Goal: Transaction & Acquisition: Subscribe to service/newsletter

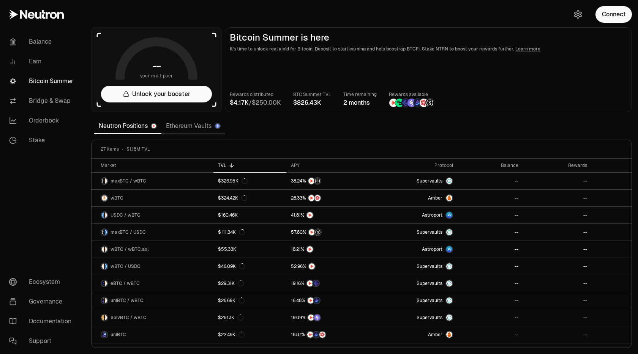
click at [565, 55] on main "Bitcoin Summer is here It's time to unlock real yield for Bitcoin. Deposit to s…" at bounding box center [428, 69] width 407 height 85
click at [606, 17] on button "Connect" at bounding box center [613, 14] width 36 height 17
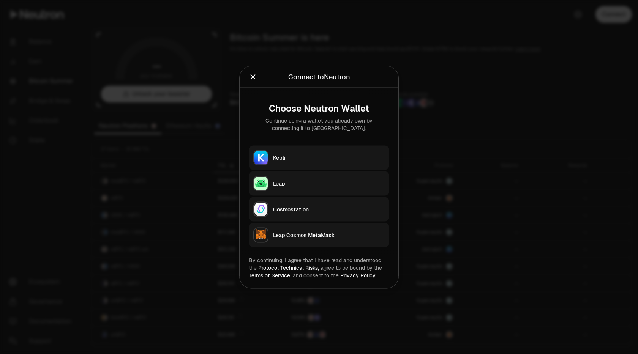
click at [334, 156] on div "Keplr" at bounding box center [329, 158] width 112 height 8
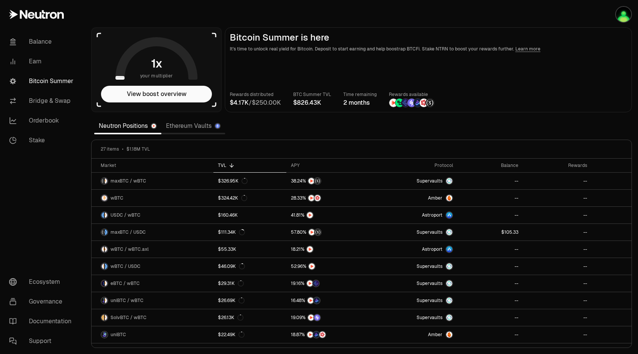
click at [573, 71] on main "Bitcoin Summer is here It's time to unlock real yield for Bitcoin. Deposit to s…" at bounding box center [428, 69] width 407 height 85
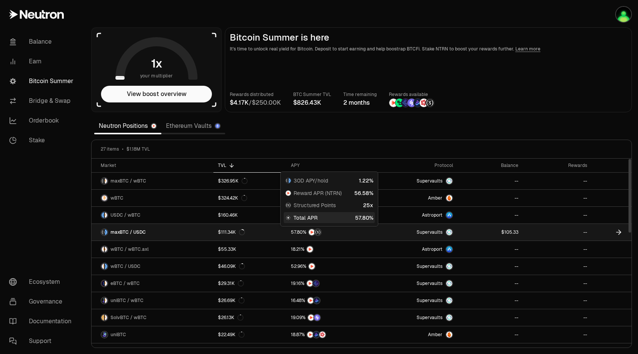
click at [336, 234] on div at bounding box center [329, 233] width 76 height 8
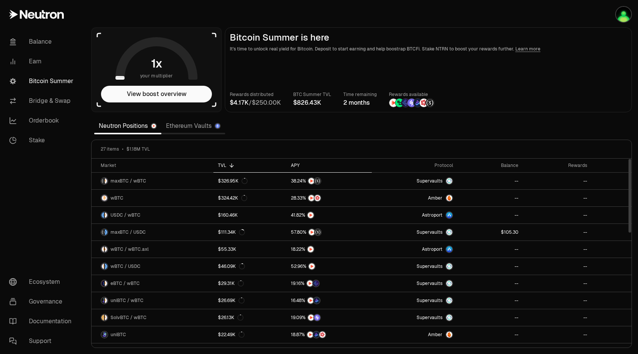
click at [302, 166] on icon at bounding box center [305, 166] width 6 height 6
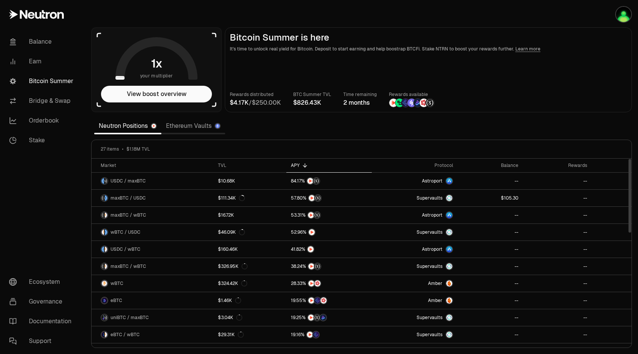
click at [302, 166] on icon at bounding box center [305, 166] width 6 height 6
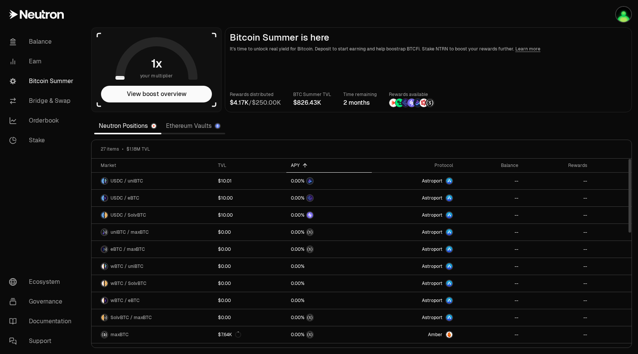
click at [305, 166] on icon at bounding box center [305, 166] width 6 height 6
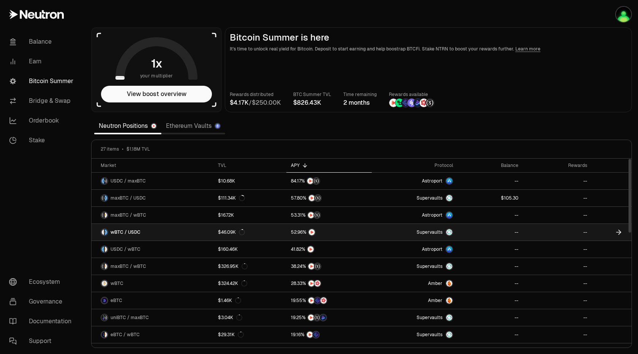
click at [125, 230] on span "wBTC / USDC" at bounding box center [125, 232] width 30 height 6
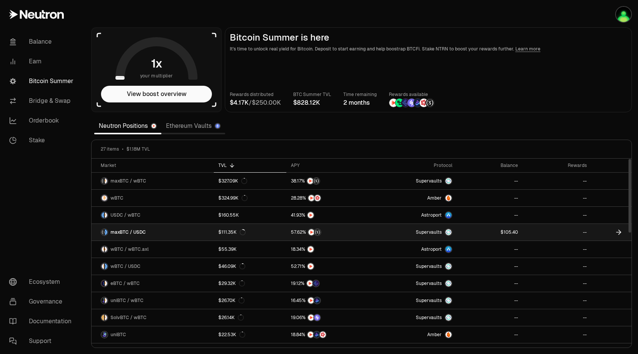
click at [253, 228] on link "$111.35K" at bounding box center [250, 232] width 72 height 17
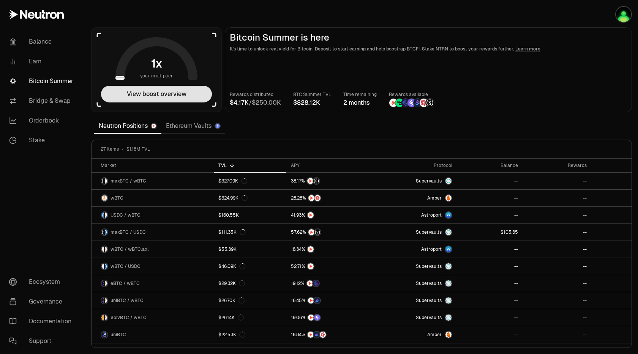
click at [182, 95] on button "View boost overview" at bounding box center [156, 94] width 111 height 17
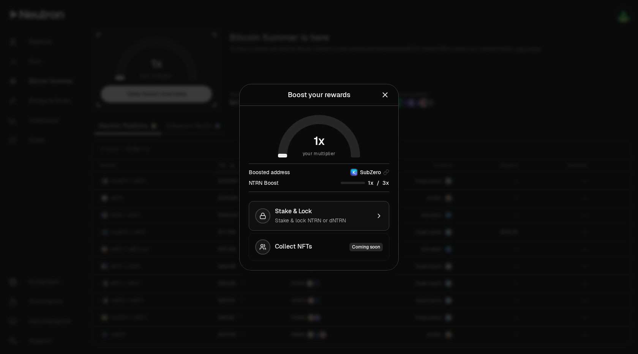
click at [348, 215] on div "Stake & Lock" at bounding box center [323, 212] width 96 height 8
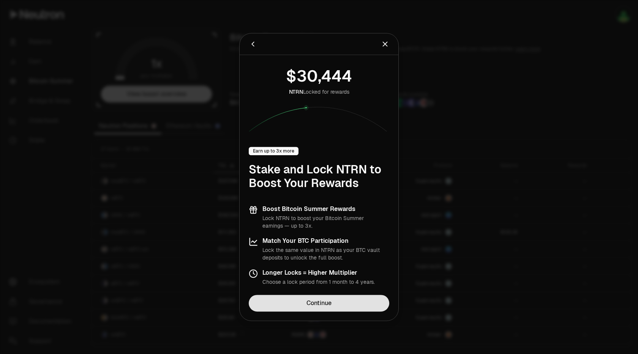
click at [344, 305] on link "Continue" at bounding box center [319, 303] width 140 height 17
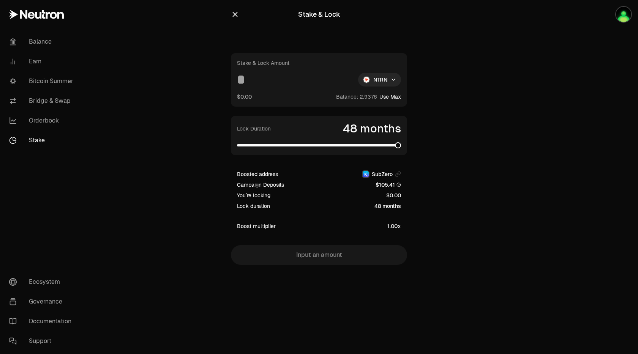
click at [401, 147] on span at bounding box center [319, 145] width 164 height 2
click at [385, 82] on html "Balance Earn Bitcoin Summer Bridge & Swap Orderbook Stake Ecosystem Governance …" at bounding box center [319, 177] width 638 height 354
click at [374, 109] on div "dNTRN" at bounding box center [379, 112] width 69 height 15
click at [387, 100] on button "Use Max" at bounding box center [390, 97] width 22 height 8
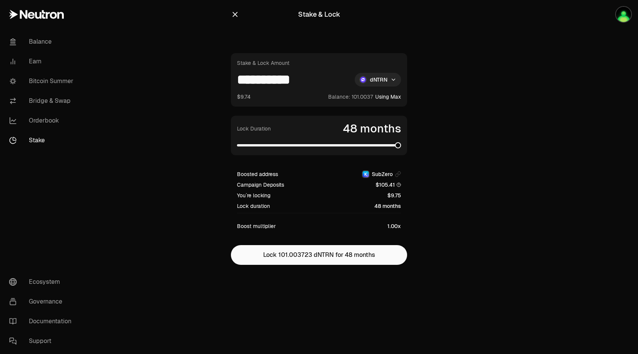
type input "**********"
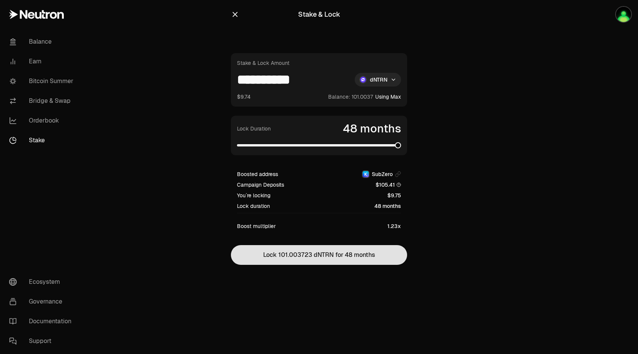
click at [389, 256] on button "Lock 101.003723 dNTRN for 48 months" at bounding box center [319, 255] width 176 height 20
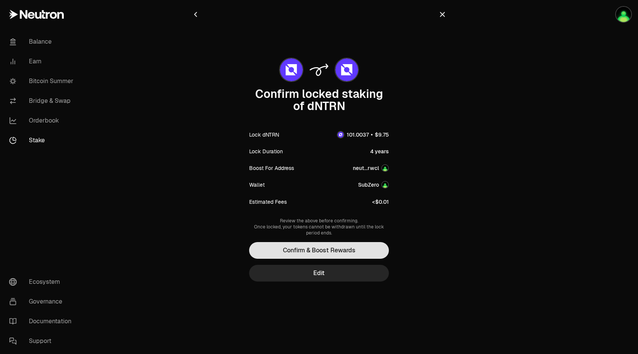
click at [372, 252] on button "Confirm & Boost Rewards" at bounding box center [319, 250] width 140 height 17
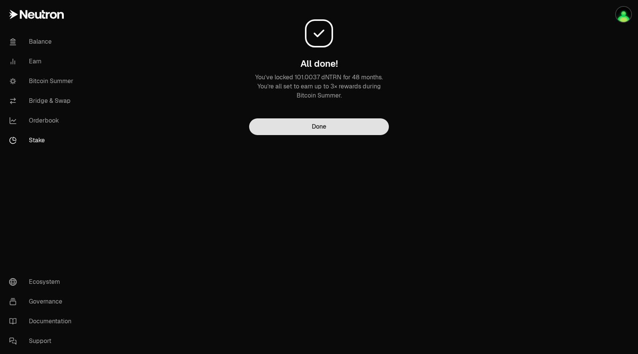
click at [353, 127] on button "Done" at bounding box center [319, 126] width 140 height 17
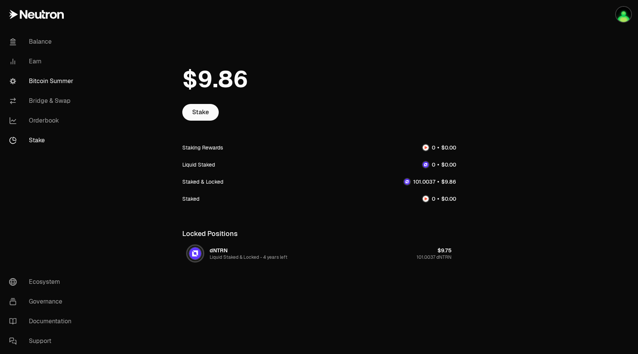
click at [41, 81] on link "Bitcoin Summer" at bounding box center [42, 81] width 79 height 20
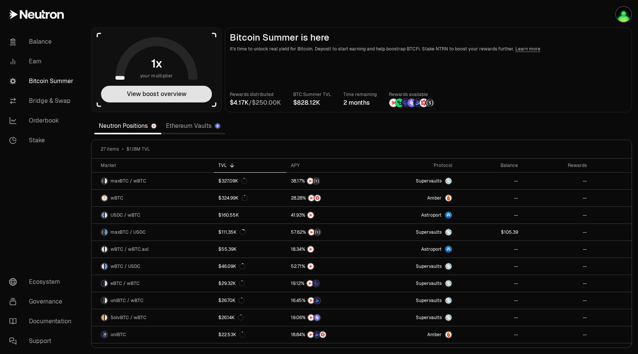
click at [169, 96] on button "View boost overview" at bounding box center [156, 94] width 111 height 17
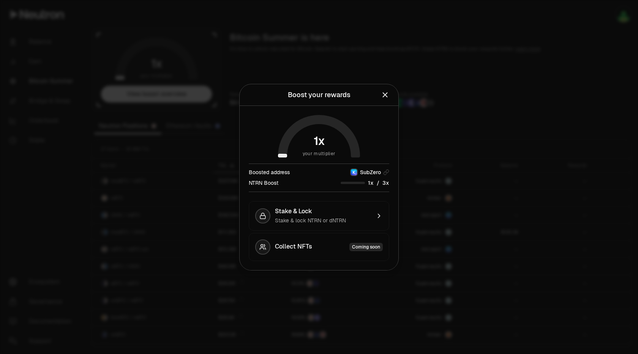
drag, startPoint x: 120, startPoint y: 114, endPoint x: 103, endPoint y: 121, distance: 19.1
click at [112, 117] on div at bounding box center [319, 177] width 638 height 354
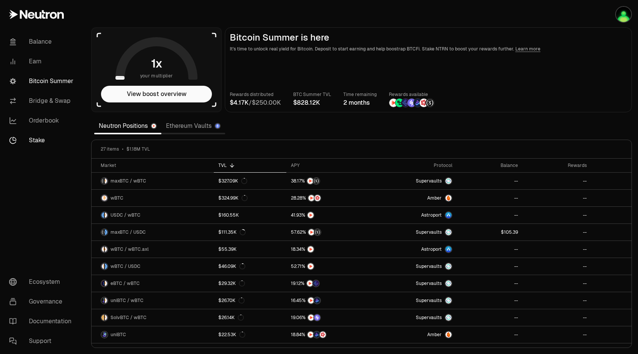
click at [22, 145] on link "Stake" at bounding box center [42, 141] width 79 height 20
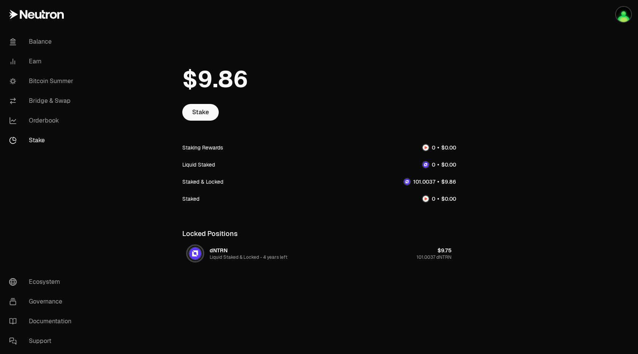
click at [291, 253] on div "dNTRN Liquid Staked & Locked - 4 years left $9.75 101.0037 dNTRN" at bounding box center [319, 253] width 274 height 23
click at [435, 264] on div "dNTRN Liquid Staked & Locked - 4 years left $9.75 101.0037 dNTRN" at bounding box center [319, 253] width 274 height 23
click at [431, 253] on div "$9.75 101.0037 dNTRN" at bounding box center [434, 254] width 35 height 14
click at [341, 188] on div "Staked & Locked" at bounding box center [319, 181] width 274 height 17
drag, startPoint x: 240, startPoint y: 186, endPoint x: 224, endPoint y: 165, distance: 26.7
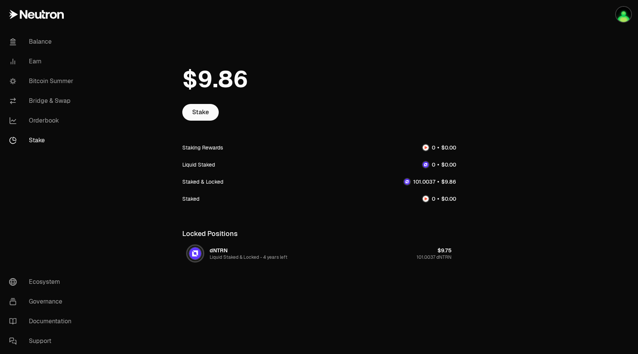
click at [239, 185] on div "Staked & Locked" at bounding box center [319, 181] width 274 height 17
drag, startPoint x: 222, startPoint y: 160, endPoint x: 222, endPoint y: 137, distance: 22.8
click at [222, 152] on div "Staking Rewards Liquid Staked Staked & Locked Staked" at bounding box center [319, 173] width 274 height 68
click at [210, 114] on link "Stake" at bounding box center [200, 112] width 36 height 17
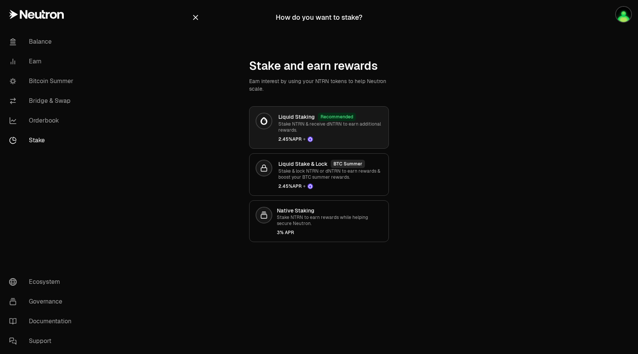
click at [357, 123] on p "Stake NTRN & receive dNTRN to earn additional rewards." at bounding box center [330, 127] width 104 height 12
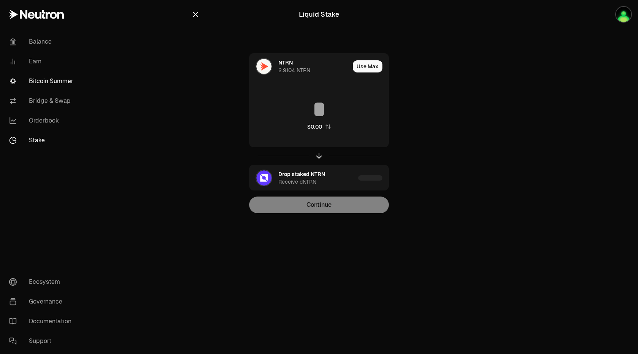
click at [49, 81] on link "Bitcoin Summer" at bounding box center [42, 81] width 79 height 20
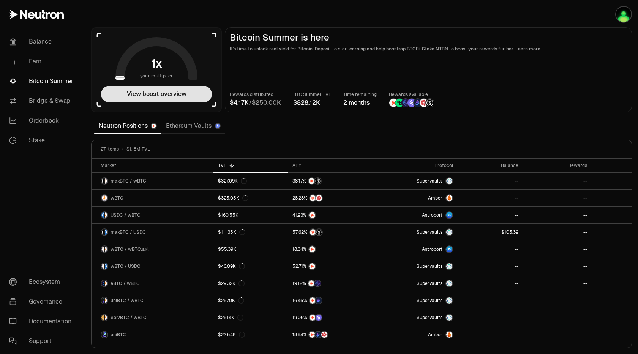
click at [151, 95] on button "View boost overview" at bounding box center [156, 94] width 111 height 17
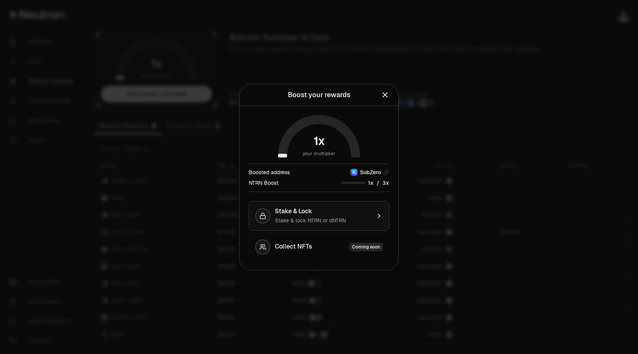
click at [313, 214] on div "Stake & Lock" at bounding box center [323, 212] width 96 height 8
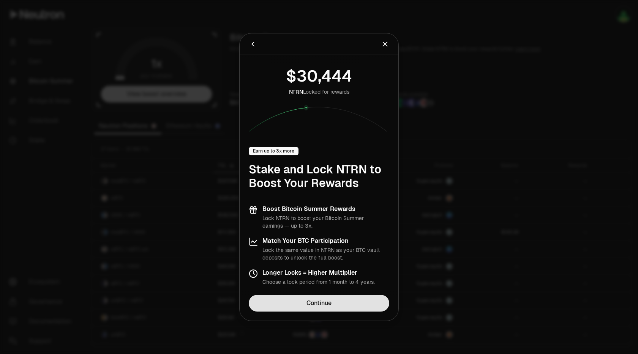
click at [325, 302] on link "Continue" at bounding box center [319, 303] width 140 height 17
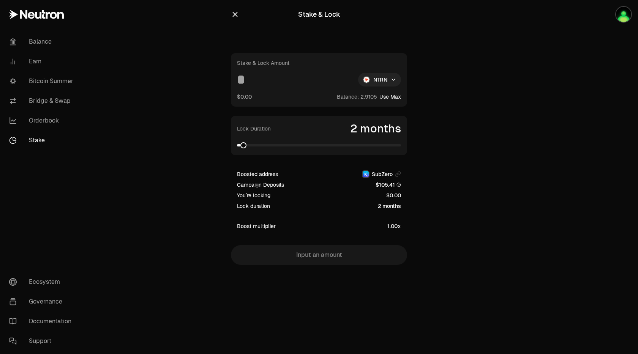
click at [376, 84] on html "Balance Earn Bitcoin Summer Bridge & Swap Orderbook Stake Ecosystem Governance …" at bounding box center [319, 177] width 638 height 354
click at [367, 116] on span "dNTRN" at bounding box center [365, 113] width 17 height 8
click at [395, 96] on button "Use Max" at bounding box center [390, 97] width 22 height 8
type input "*"
click at [40, 138] on link "Stake" at bounding box center [42, 141] width 79 height 20
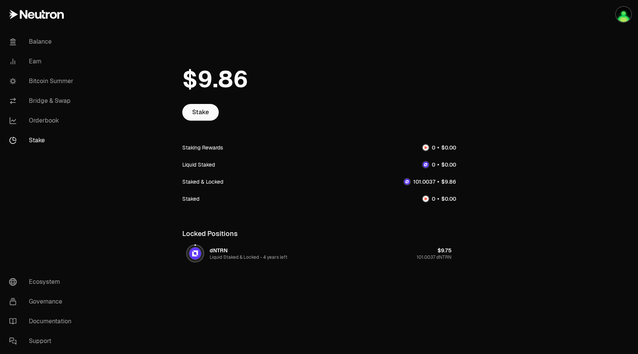
click at [560, 313] on div at bounding box center [595, 163] width 85 height 326
click at [41, 77] on link "Bitcoin Summer" at bounding box center [42, 81] width 79 height 20
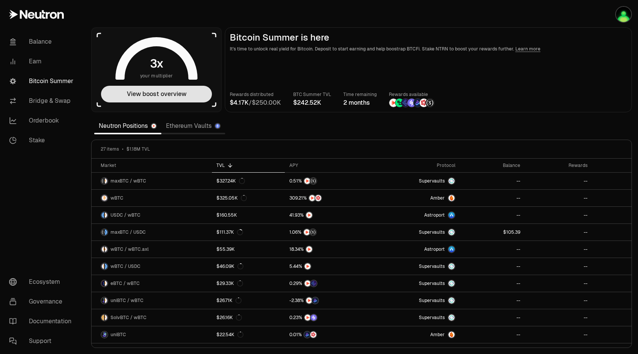
click at [181, 92] on button "View boost overview" at bounding box center [156, 94] width 111 height 17
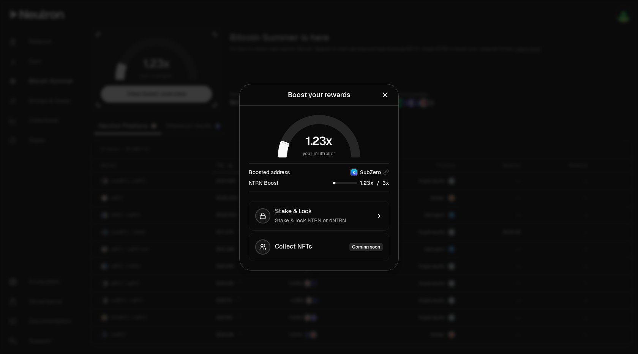
click at [323, 63] on div at bounding box center [319, 177] width 638 height 354
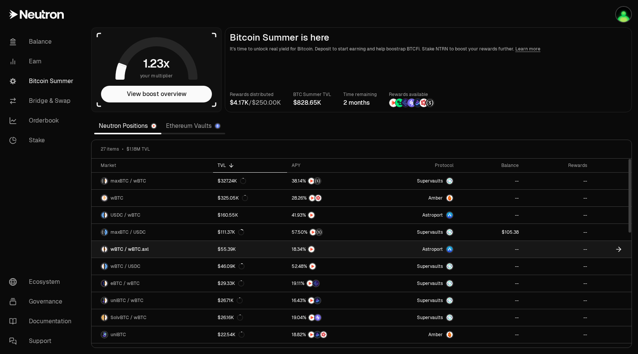
click at [168, 253] on link "wBTC / wBTC.axl" at bounding box center [153, 249] width 122 height 17
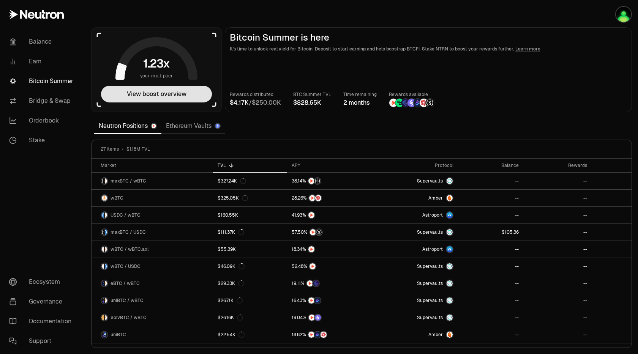
click at [134, 96] on button "View boost overview" at bounding box center [156, 94] width 111 height 17
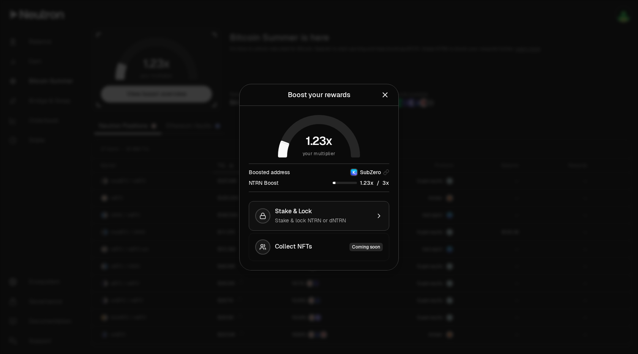
click at [321, 221] on span "Stake & lock NTRN or dNTRN" at bounding box center [310, 220] width 71 height 7
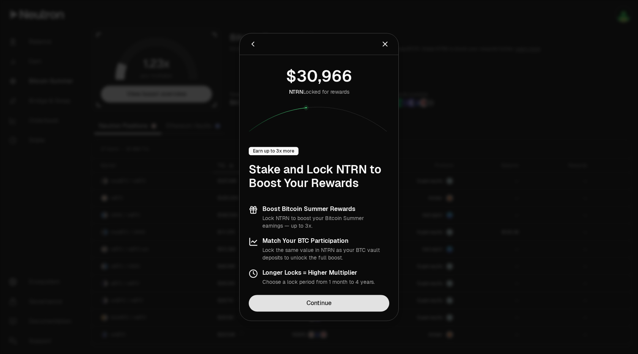
click at [324, 300] on link "Continue" at bounding box center [319, 303] width 140 height 17
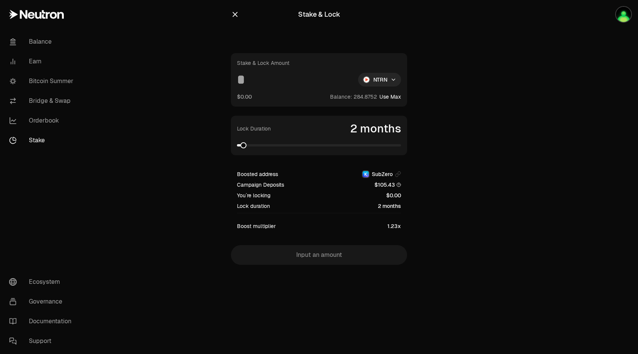
click at [393, 98] on button "Use Max" at bounding box center [390, 97] width 22 height 8
type input "**********"
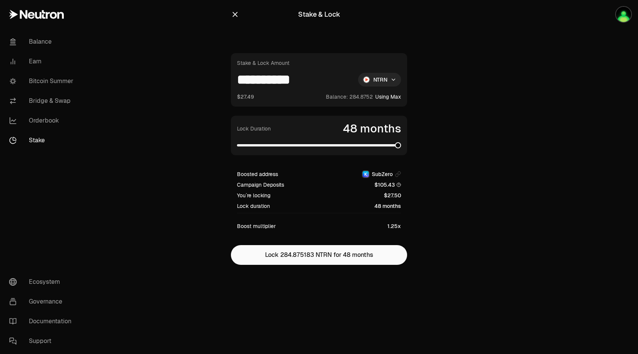
click at [401, 146] on span at bounding box center [319, 146] width 164 height 8
click at [395, 98] on button "Using Max" at bounding box center [388, 97] width 26 height 8
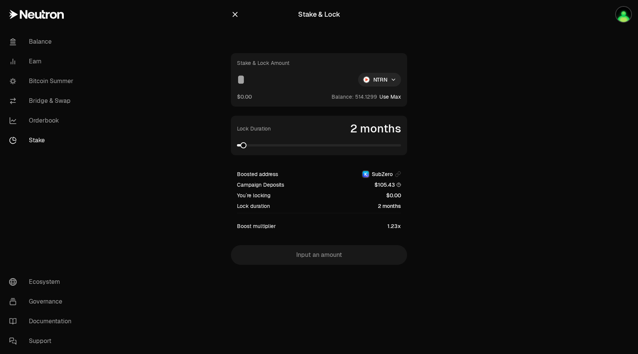
click at [393, 96] on button "Use Max" at bounding box center [390, 97] width 22 height 8
type input "**********"
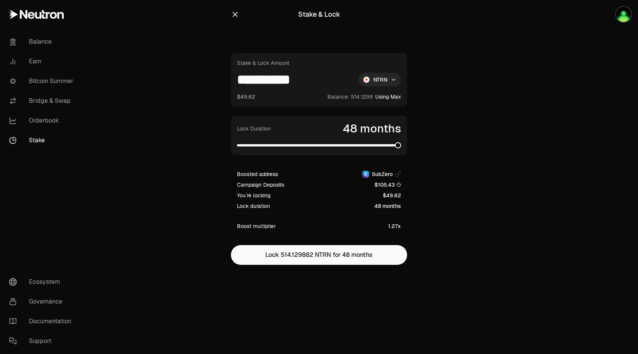
click at [401, 146] on span at bounding box center [319, 145] width 164 height 2
click at [46, 61] on link "Earn" at bounding box center [42, 62] width 79 height 20
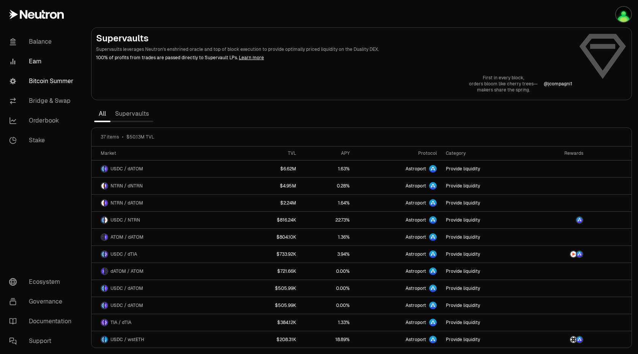
click at [52, 79] on link "Bitcoin Summer" at bounding box center [42, 81] width 79 height 20
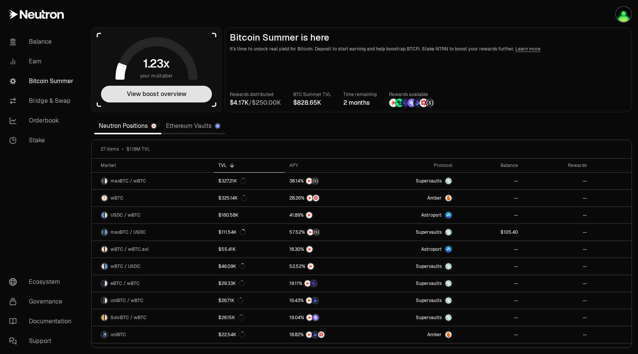
click at [172, 98] on button "View boost overview" at bounding box center [156, 94] width 111 height 17
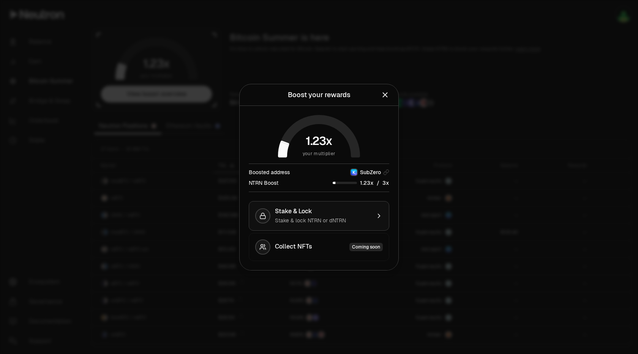
click at [337, 219] on span "Stake & lock NTRN or dNTRN" at bounding box center [310, 220] width 71 height 7
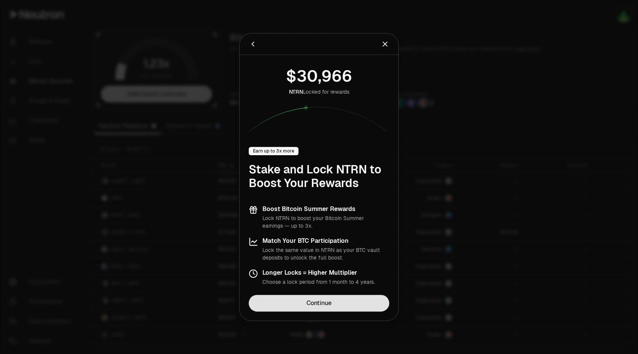
click at [342, 306] on link "Continue" at bounding box center [319, 303] width 140 height 17
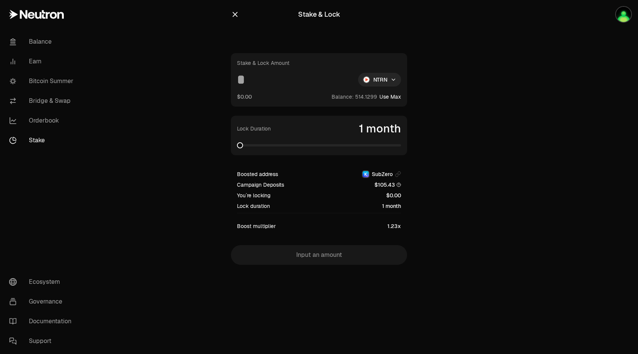
click at [395, 99] on button "Use Max" at bounding box center [390, 97] width 22 height 8
type input "**********"
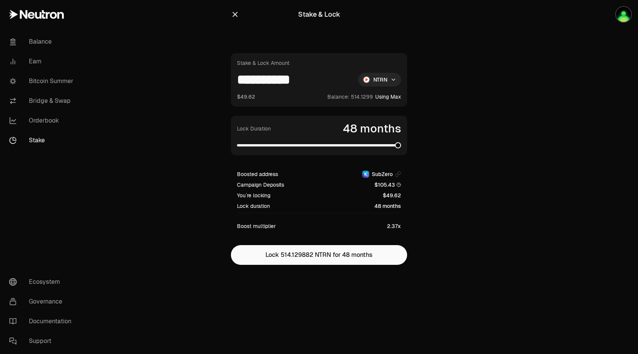
click at [401, 146] on span at bounding box center [319, 145] width 164 height 2
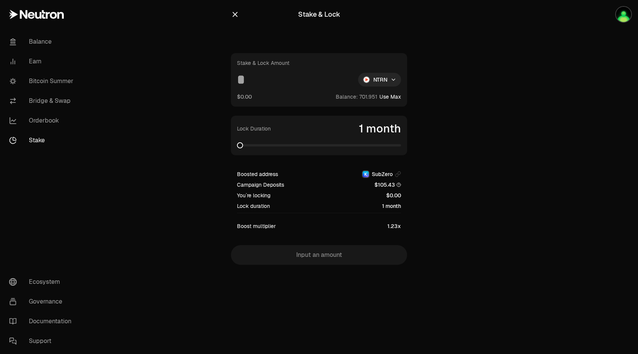
click at [396, 97] on button "Use Max" at bounding box center [390, 97] width 22 height 8
type input "**********"
click at [396, 98] on button "Use Max" at bounding box center [390, 97] width 22 height 8
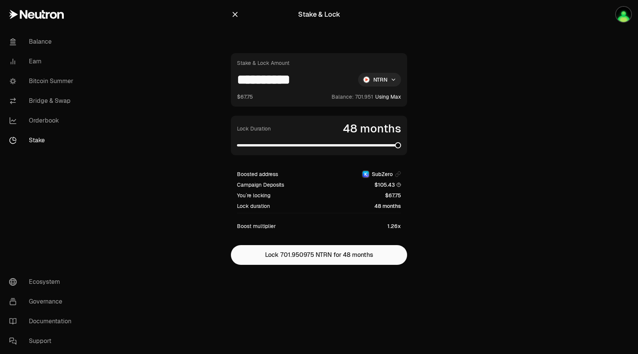
click at [401, 147] on span at bounding box center [319, 145] width 164 height 2
drag, startPoint x: 250, startPoint y: 81, endPoint x: 359, endPoint y: 78, distance: 109.0
click at [359, 78] on div "**********" at bounding box center [319, 80] width 164 height 14
type input "*"
drag, startPoint x: 245, startPoint y: 80, endPoint x: 276, endPoint y: 79, distance: 31.1
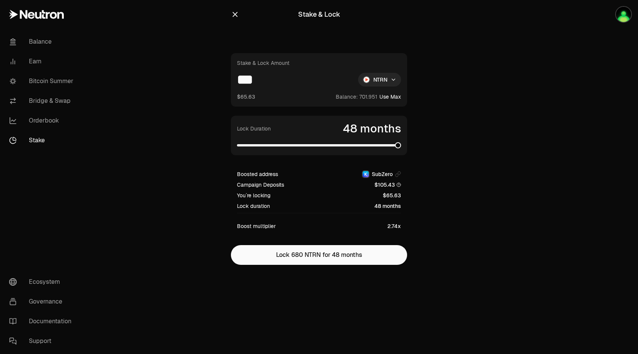
click at [276, 79] on input "***" at bounding box center [294, 80] width 115 height 14
drag, startPoint x: 270, startPoint y: 80, endPoint x: 275, endPoint y: 79, distance: 4.6
click at [274, 80] on input "***" at bounding box center [294, 80] width 115 height 14
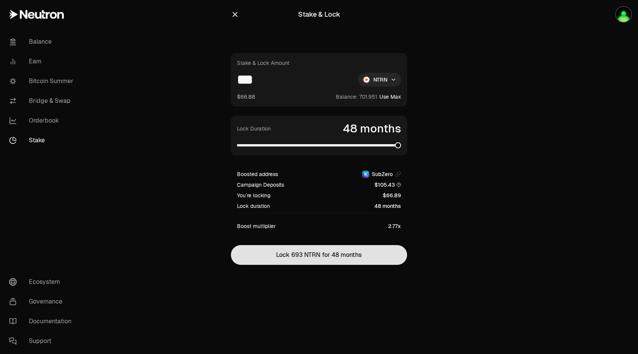
type input "***"
click at [319, 251] on button "Lock 693 NTRN for 48 months" at bounding box center [319, 255] width 176 height 20
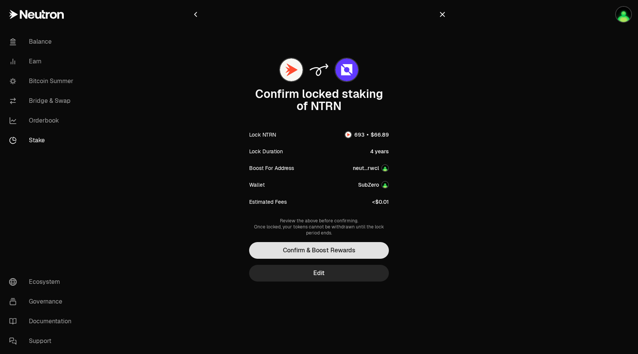
click at [365, 245] on button "Confirm & Boost Rewards" at bounding box center [319, 250] width 140 height 17
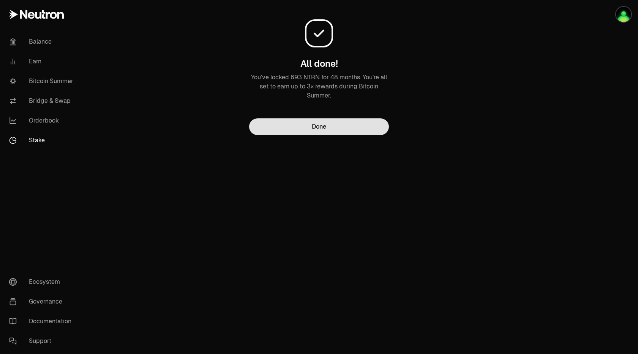
click at [361, 126] on button "Done" at bounding box center [319, 126] width 140 height 17
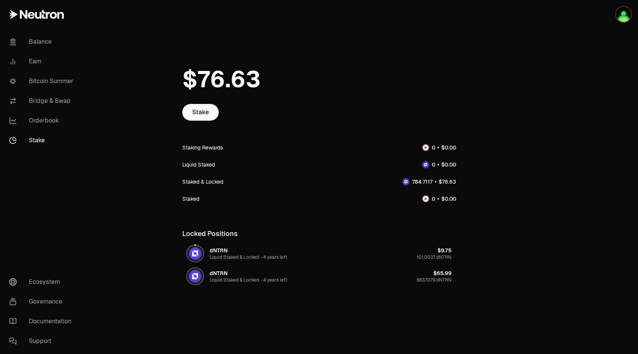
click at [534, 250] on main "Stake Staking Rewards Liquid Staked Staked & Locked Staked Locked Positions dNT…" at bounding box center [361, 174] width 553 height 349
click at [535, 311] on main "Stake Staking Rewards Liquid Staked Staked & Locked Staked Locked Positions dNT…" at bounding box center [361, 174] width 553 height 349
click at [50, 81] on link "Bitcoin Summer" at bounding box center [42, 81] width 79 height 20
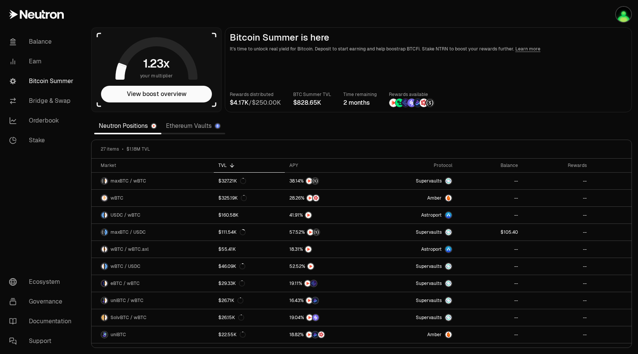
click at [495, 81] on main "Bitcoin Summer is here It's time to unlock real yield for Bitcoin. Deposit to s…" at bounding box center [428, 69] width 407 height 85
drag, startPoint x: 315, startPoint y: 62, endPoint x: 298, endPoint y: 65, distance: 17.1
click at [315, 62] on main "Bitcoin Summer is here It's time to unlock real yield for Bitcoin. Deposit to s…" at bounding box center [428, 69] width 407 height 85
click at [178, 95] on button "View boost overview" at bounding box center [156, 94] width 111 height 17
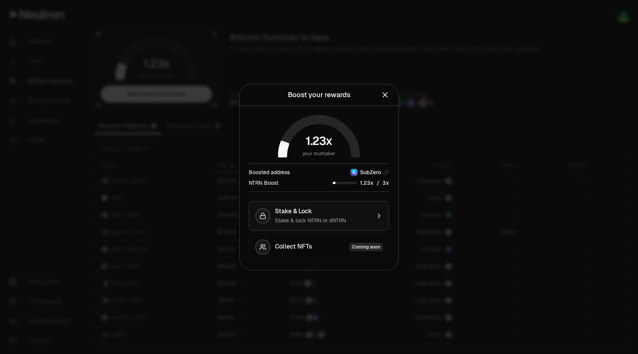
click at [318, 216] on div "Stake & Lock Stake & lock NTRN or dNTRN" at bounding box center [323, 216] width 96 height 17
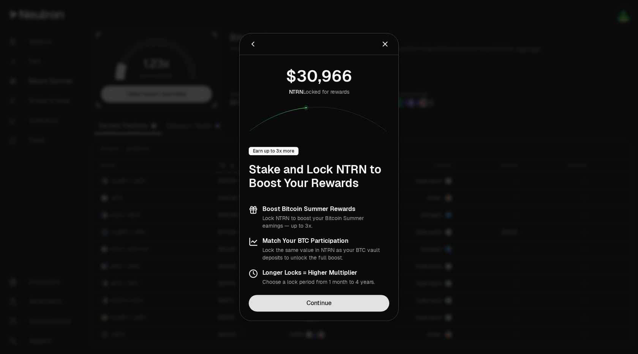
click at [338, 298] on link "Continue" at bounding box center [319, 303] width 140 height 17
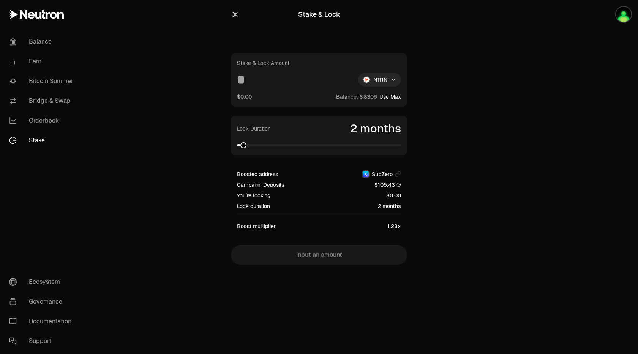
click at [393, 95] on button "Use Max" at bounding box center [390, 97] width 22 height 8
type input "*******"
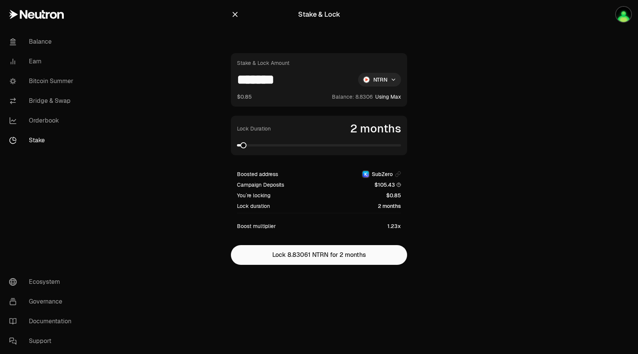
drag, startPoint x: 406, startPoint y: 149, endPoint x: 414, endPoint y: 149, distance: 8.4
click at [414, 149] on div "Stake & Lock Stake & Lock Amount ******* NTRN $0.85 Balance: Using Max Lock Dur…" at bounding box center [319, 147] width 194 height 295
click at [401, 146] on span at bounding box center [319, 145] width 164 height 2
click at [97, 38] on main "Stake & Lock Stake & Lock Amount ******* NTRN $0.85 Balance: Using Max Lock Dur…" at bounding box center [361, 147] width 553 height 295
click at [36, 140] on link "Stake" at bounding box center [42, 141] width 79 height 20
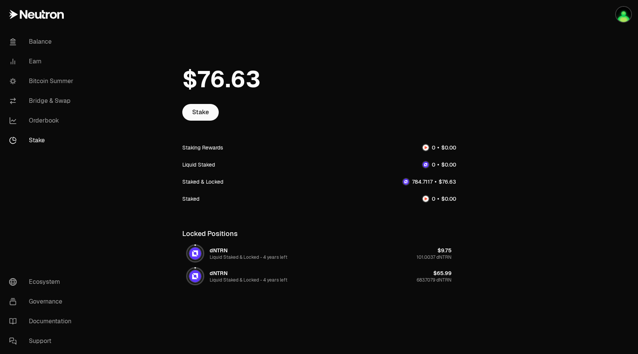
click at [409, 298] on div "Stake Staking Rewards Liquid Staked Staked & Locked Staked Locked Positions dNT…" at bounding box center [319, 184] width 292 height 270
click at [283, 46] on div "Stake Staking Rewards Liquid Staked Staked & Locked Staked Locked Positions dNT…" at bounding box center [319, 174] width 292 height 349
click at [61, 85] on link "Bitcoin Summer" at bounding box center [42, 81] width 79 height 20
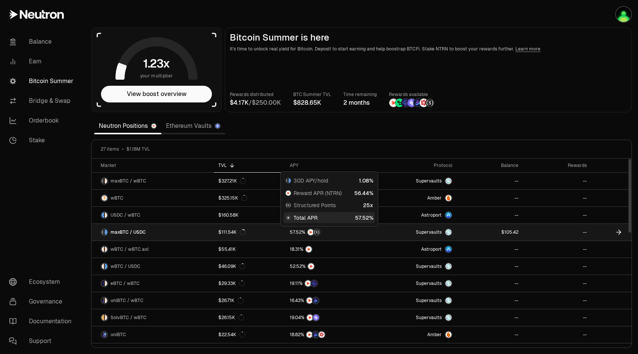
click at [288, 231] on span "0 1 2 3 4 5 6 7 8 9 0 1 2 3 4 5 6 7 8 9 . 0 1 2 3 4 5 6 7 8 9 0 1 2 3 4 5 6 7 8…" at bounding box center [295, 232] width 16 height 7
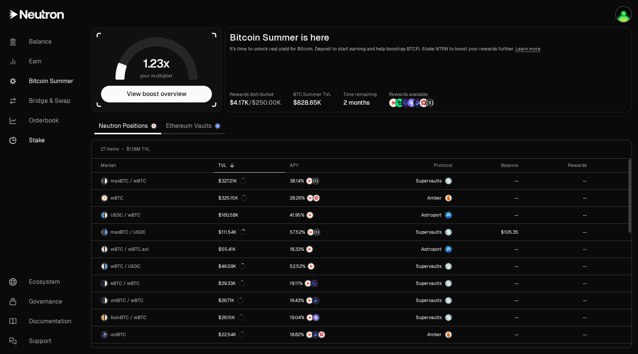
click at [50, 139] on link "Stake" at bounding box center [42, 141] width 79 height 20
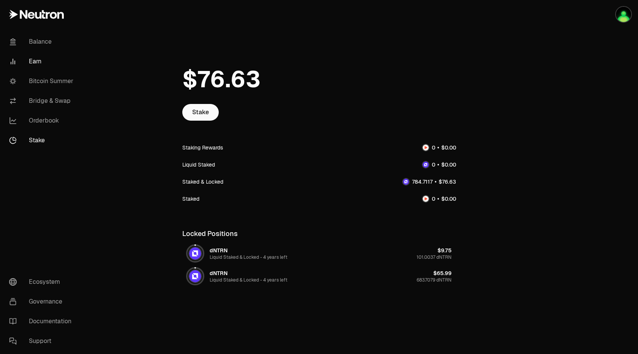
click at [41, 63] on link "Earn" at bounding box center [42, 62] width 79 height 20
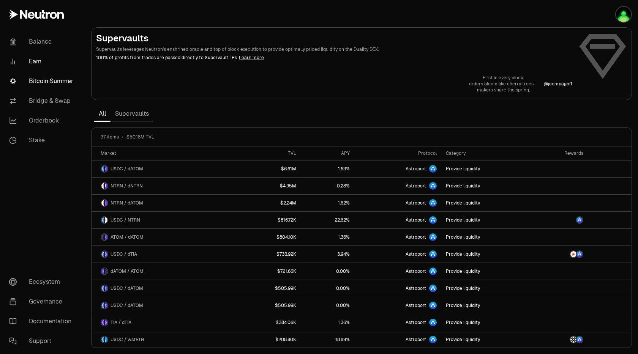
click at [43, 77] on link "Bitcoin Summer" at bounding box center [42, 81] width 79 height 20
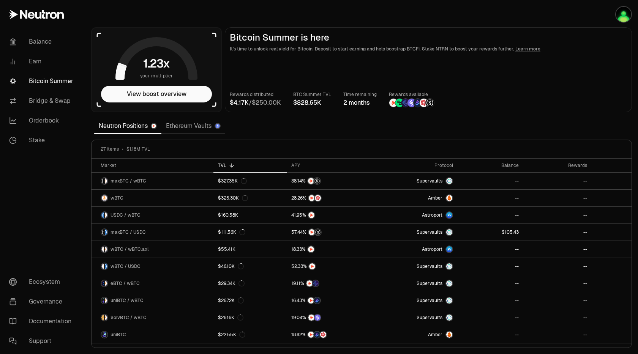
click at [484, 81] on main "Bitcoin Summer is here It's time to unlock real yield for Bitcoin. Deposit to s…" at bounding box center [428, 69] width 407 height 85
click at [22, 136] on link "Stake" at bounding box center [42, 141] width 79 height 20
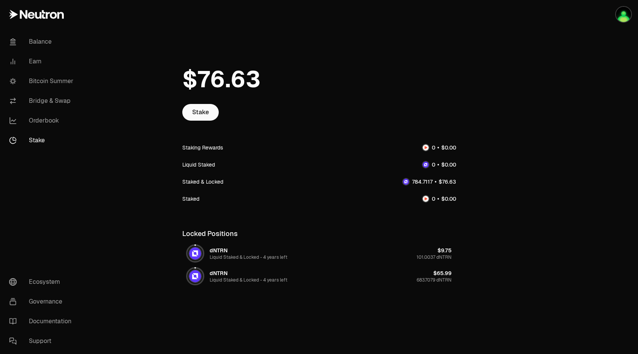
click at [228, 277] on div "dNTRN Liquid Staked & Locked - 4 years left" at bounding box center [249, 277] width 78 height 14
click at [436, 283] on div "683.7079 dNTRN" at bounding box center [434, 280] width 35 height 6
click at [47, 79] on link "Bitcoin Summer" at bounding box center [42, 81] width 79 height 20
